Goal: Browse casually: Explore the website without a specific task or goal

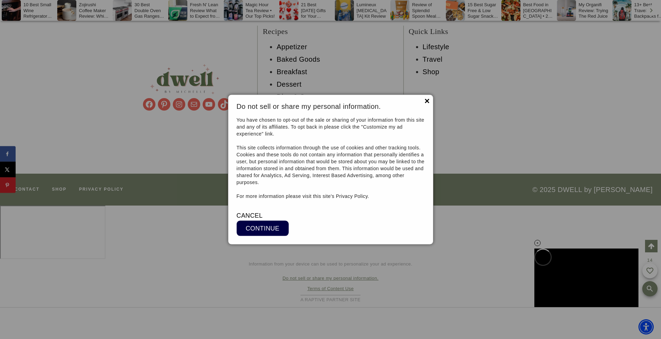
scroll to position [12850, 0]
